Goal: Information Seeking & Learning: Learn about a topic

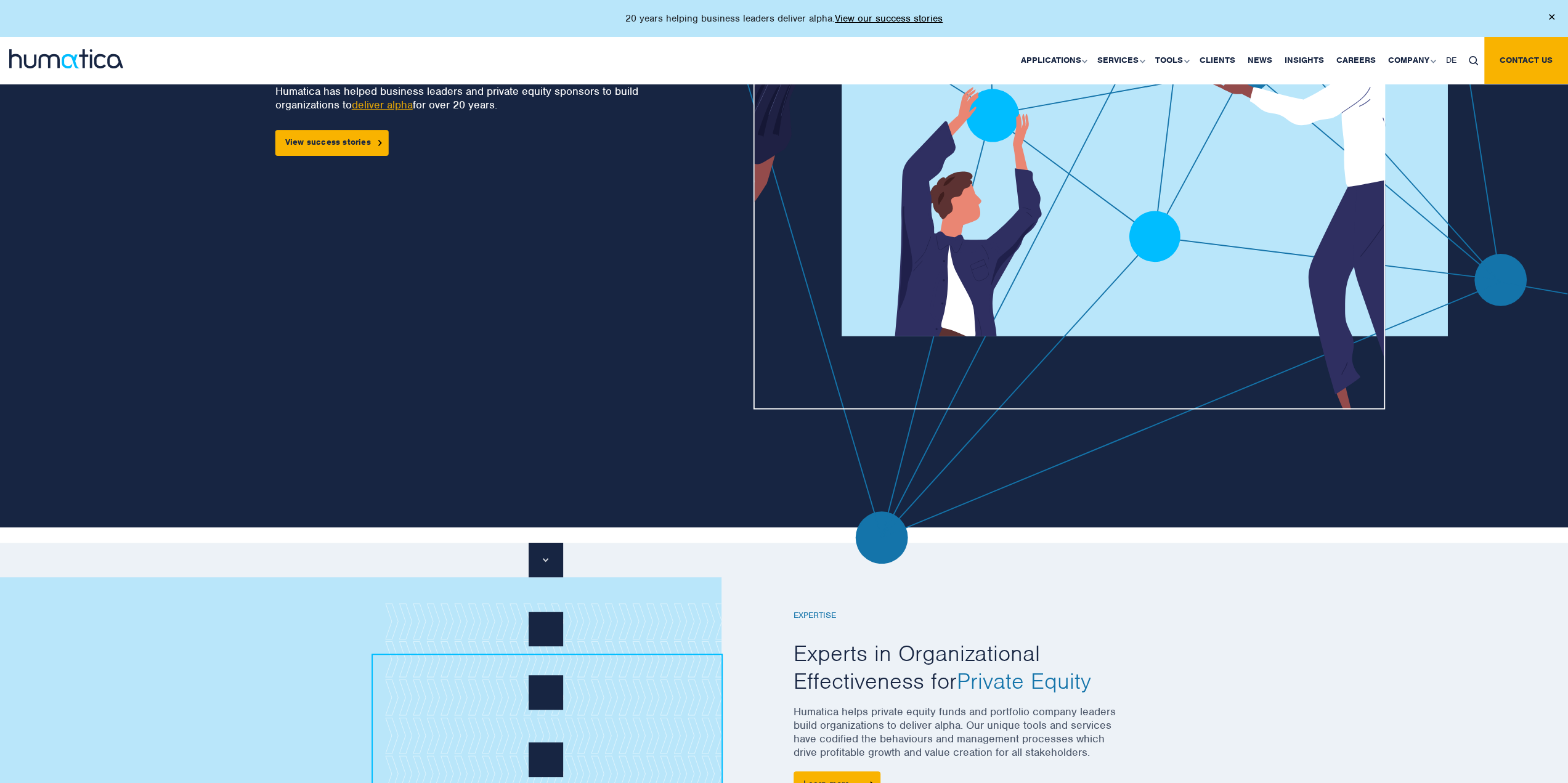
scroll to position [616, 0]
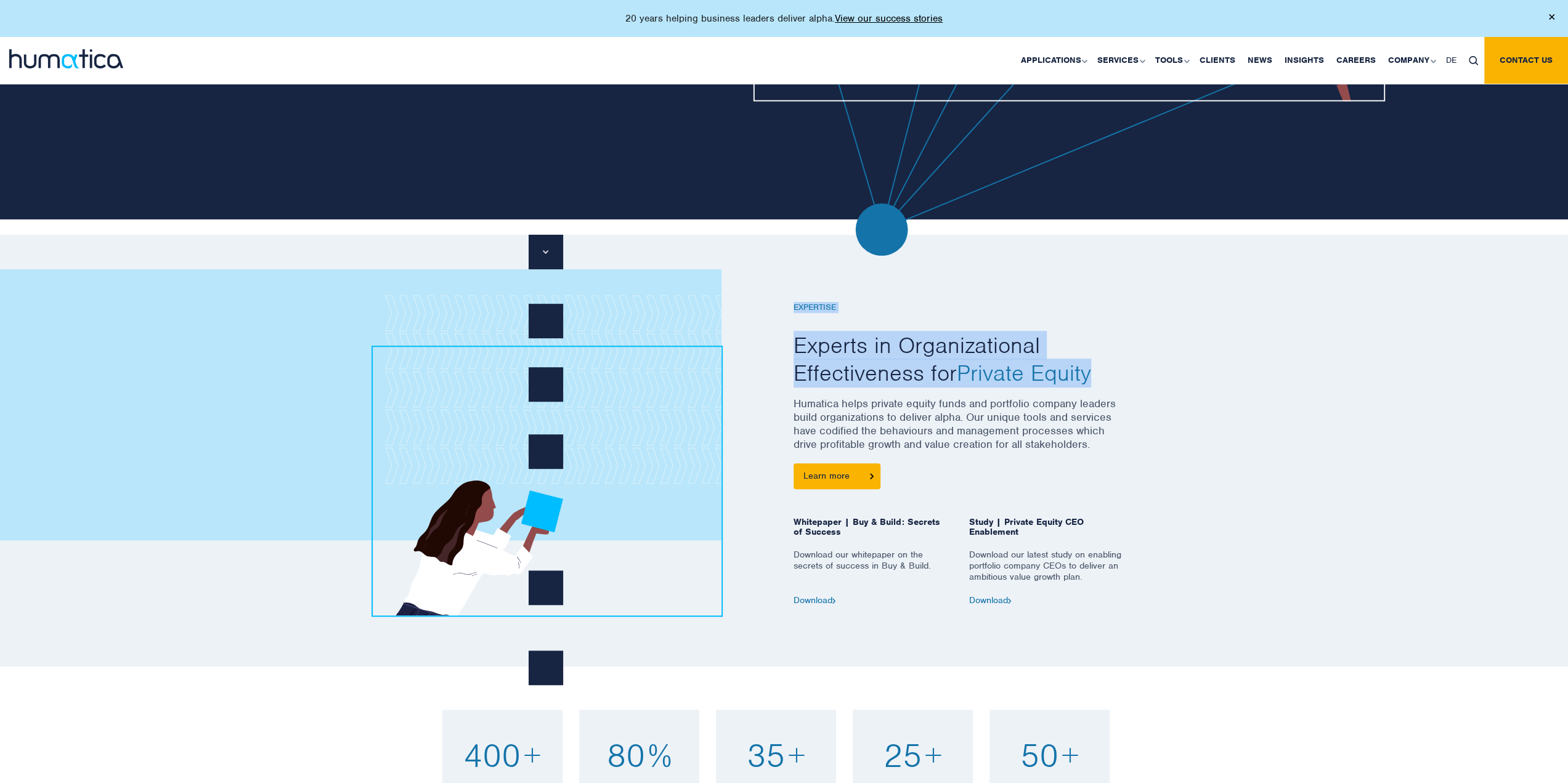
drag, startPoint x: 788, startPoint y: 349, endPoint x: 1100, endPoint y: 382, distance: 313.7
click at [1100, 382] on div "EXPERTISE Experts in Organizational Effectiveness for Private Equity Humatica h…" at bounding box center [960, 438] width 351 height 333
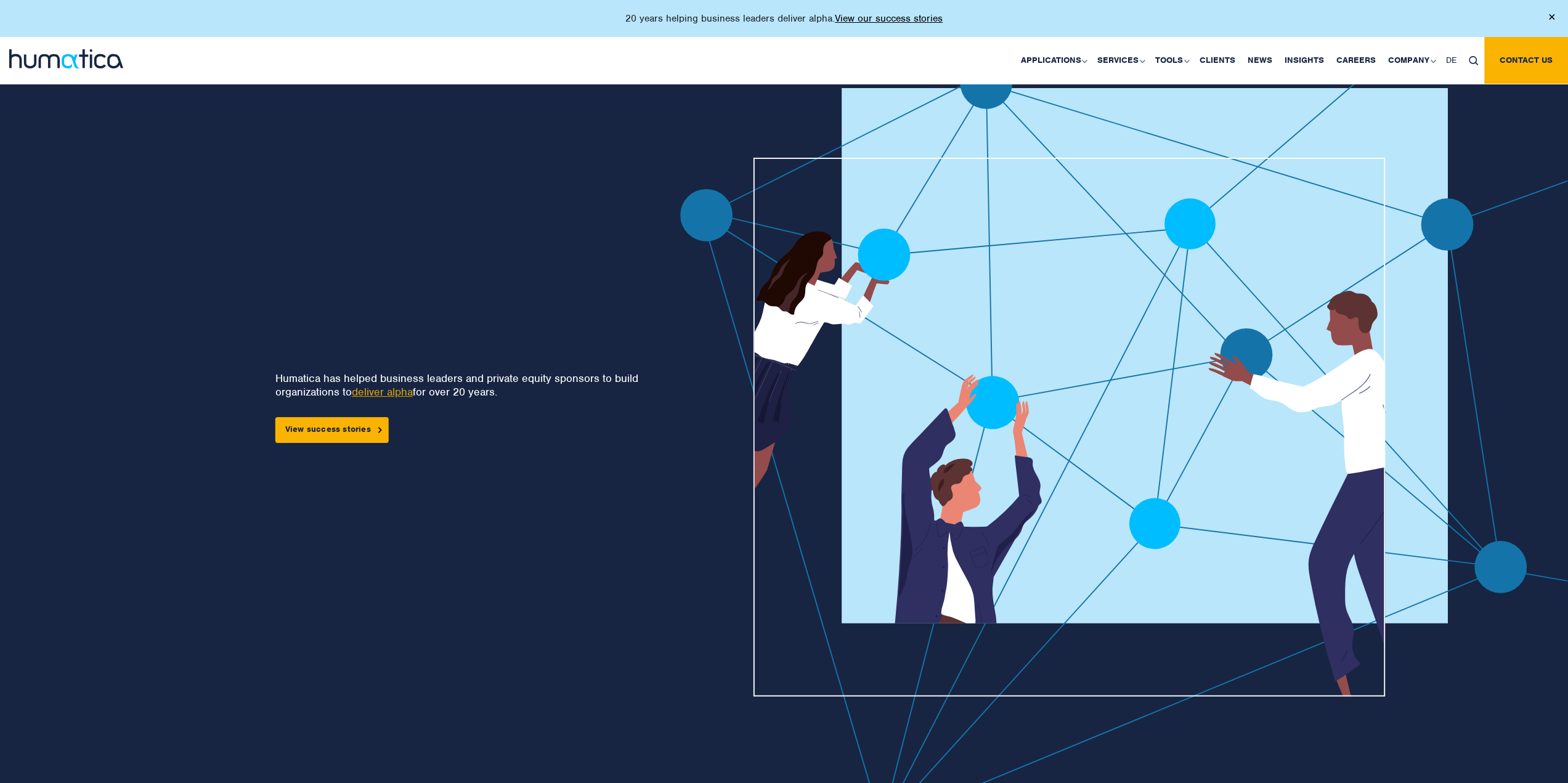
scroll to position [0, 0]
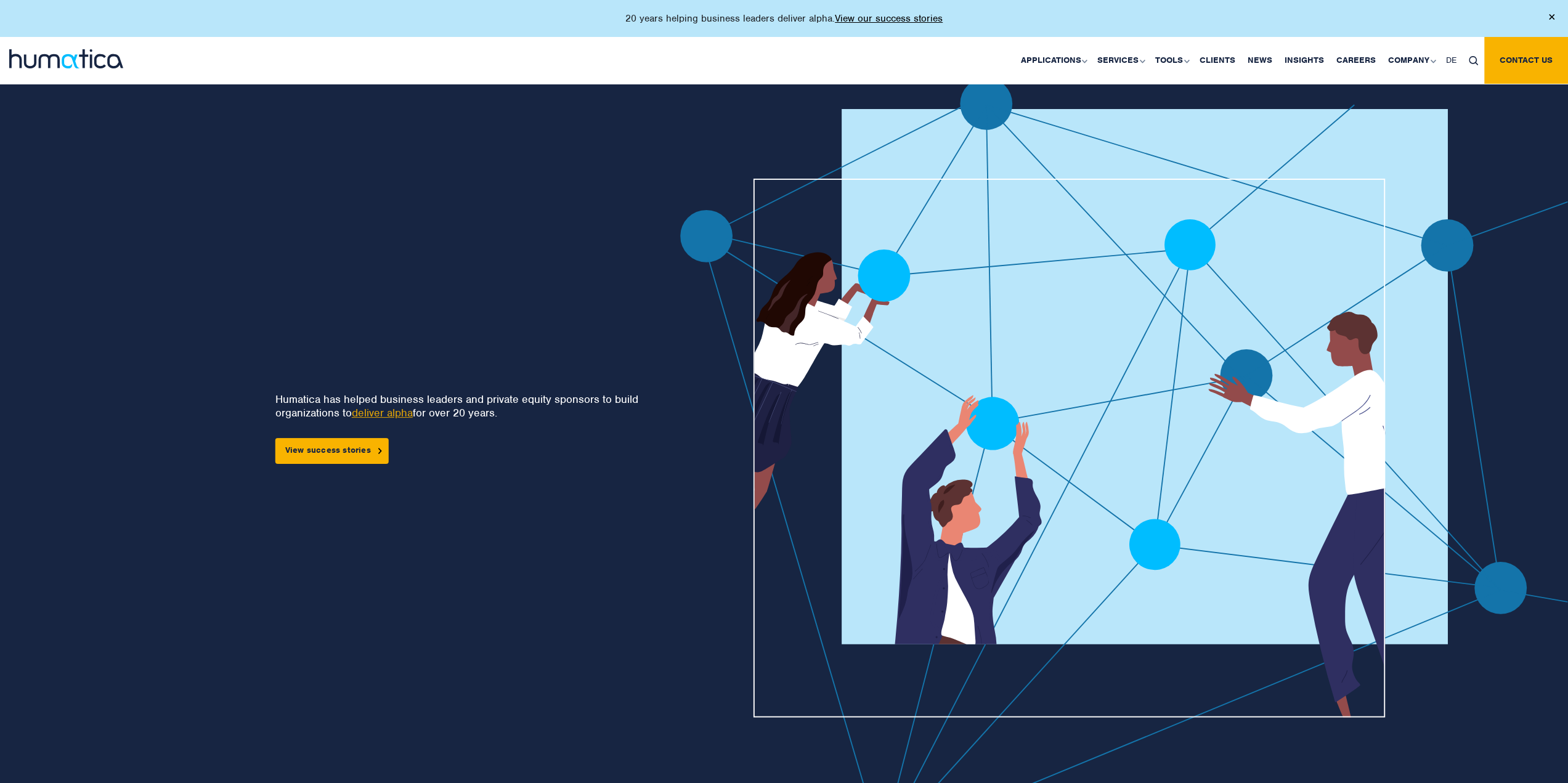
click at [740, 146] on img at bounding box center [1175, 475] width 989 height 794
click at [1309, 60] on link "Insights" at bounding box center [1304, 60] width 52 height 47
